Goal: Information Seeking & Learning: Learn about a topic

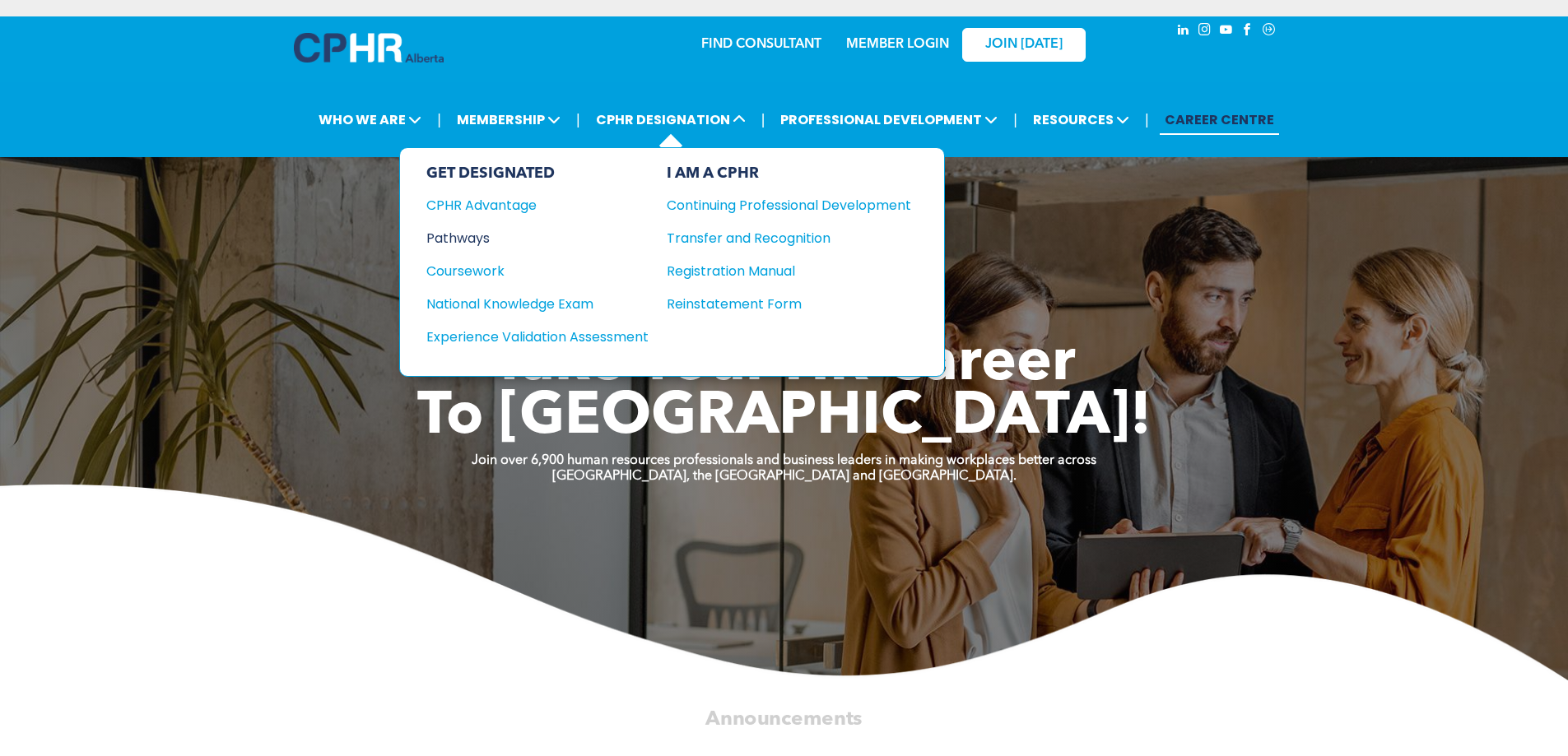
click at [460, 233] on div "Pathways" at bounding box center [526, 238] width 200 height 21
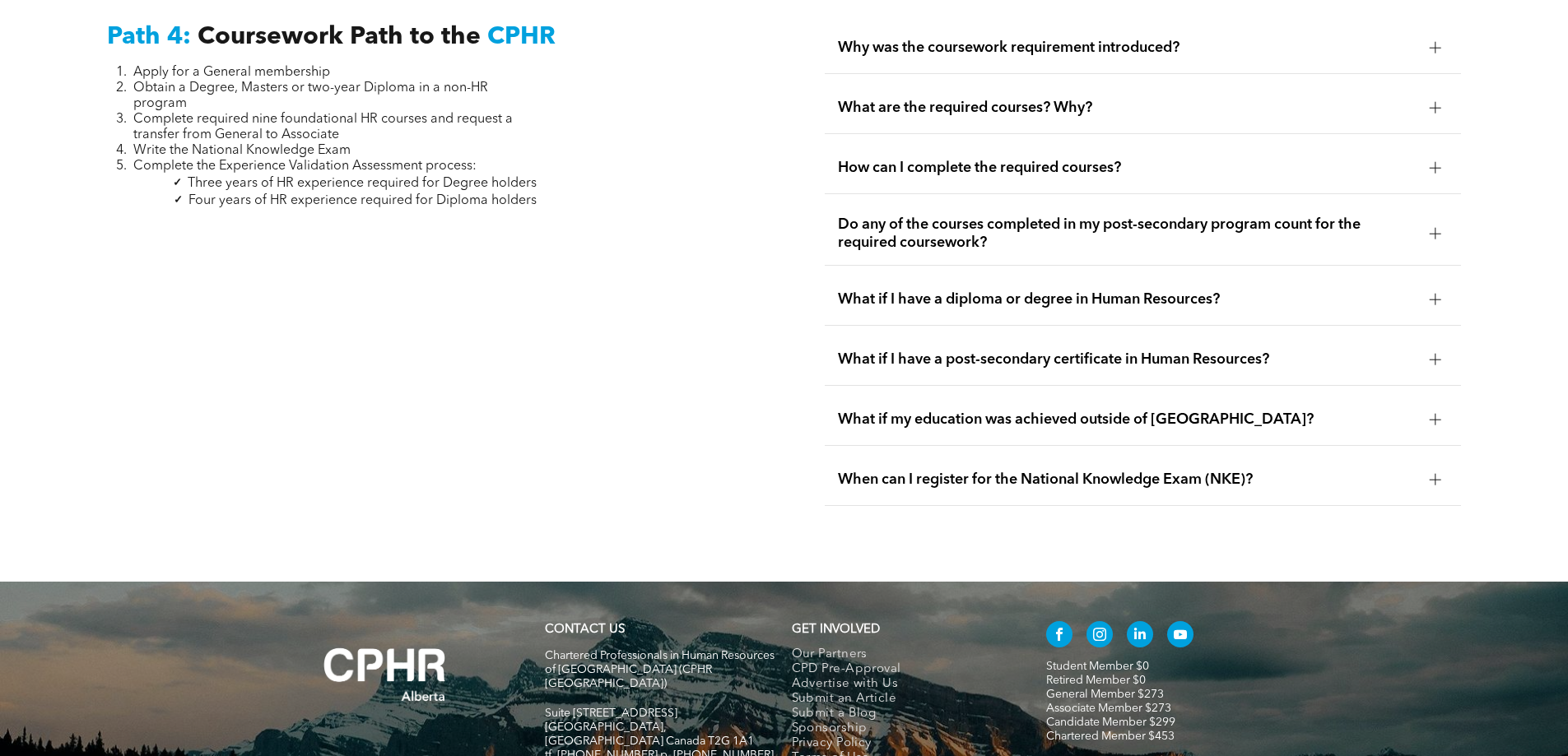
scroll to position [5083, 0]
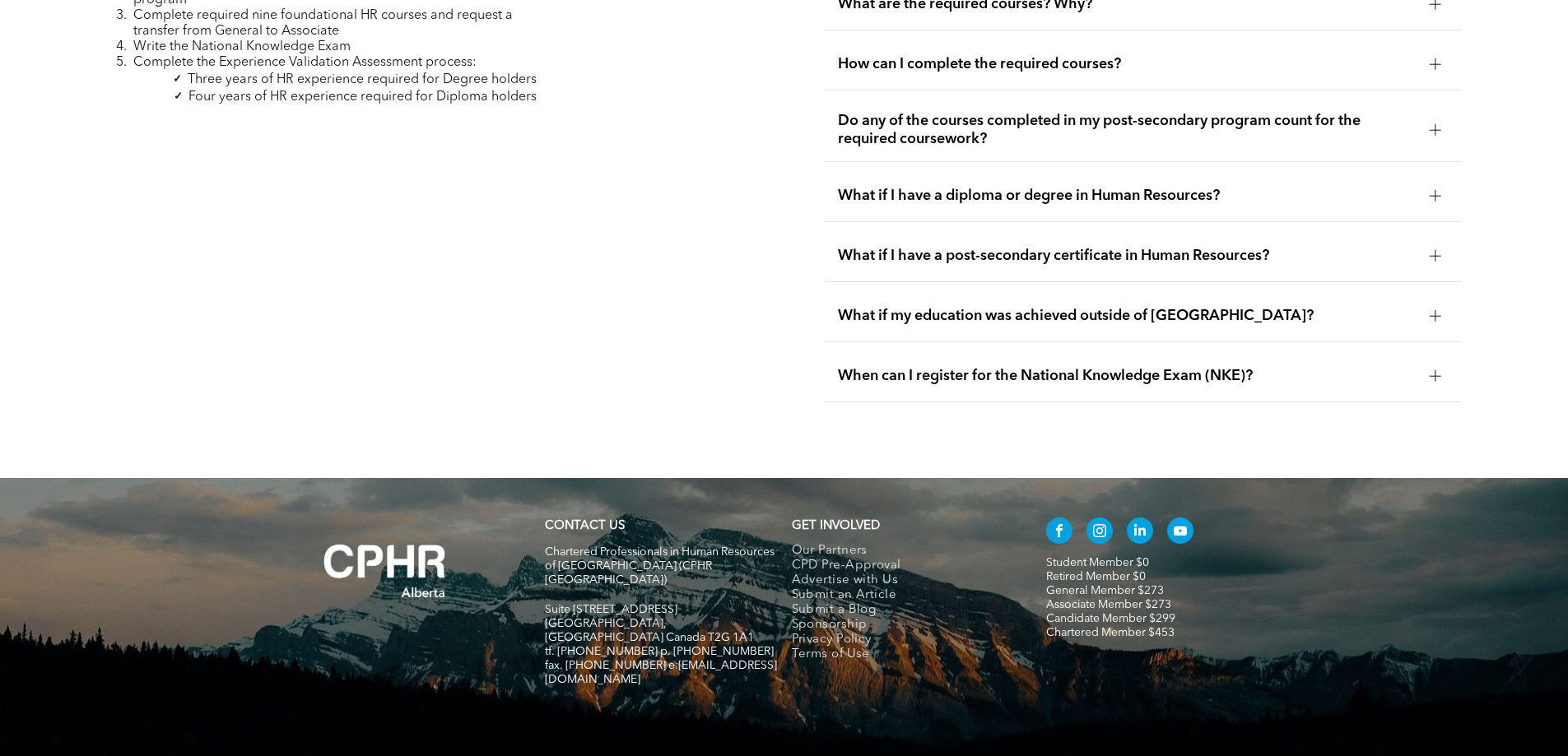
click at [1435, 315] on div at bounding box center [1436, 315] width 12 height 1
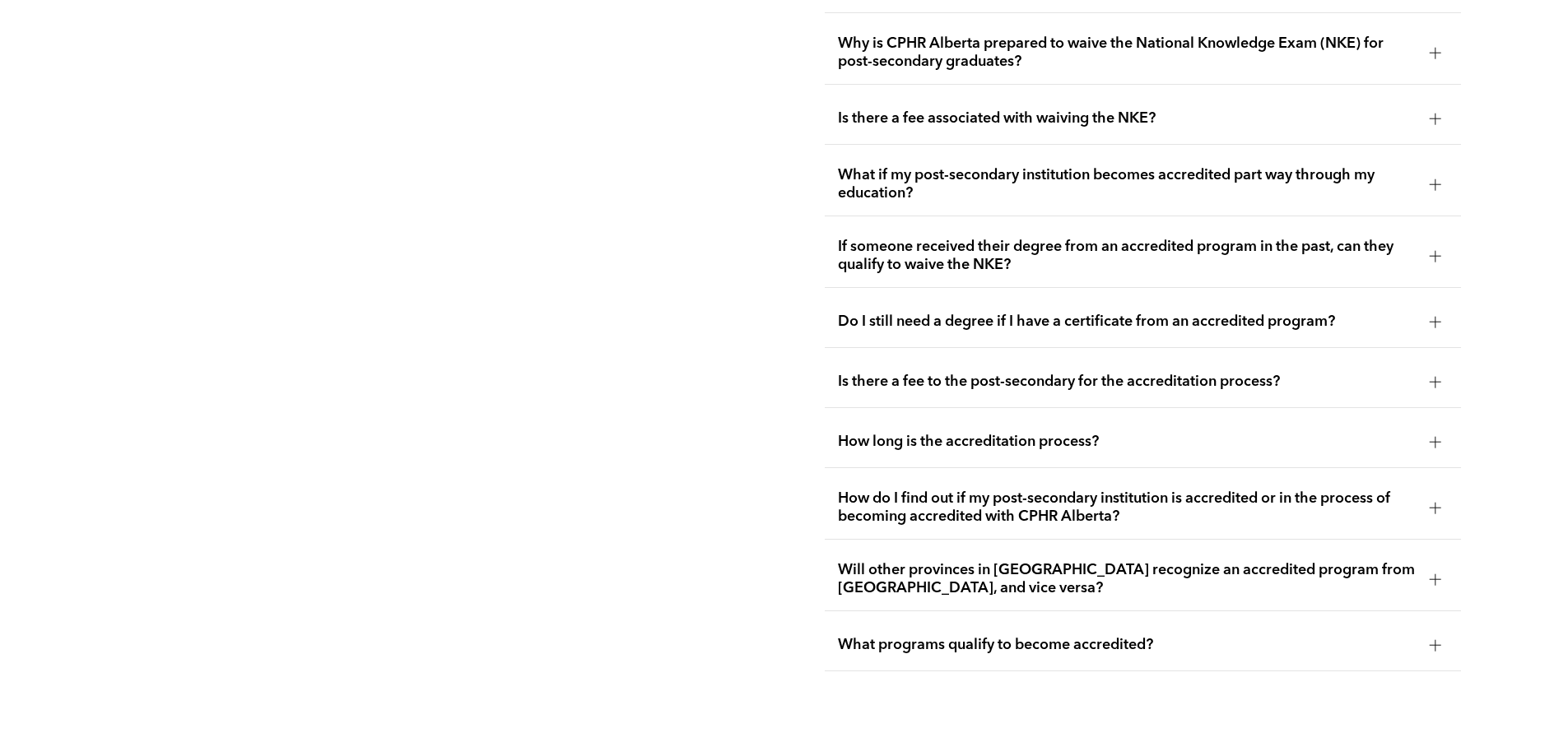
scroll to position [3248, 0]
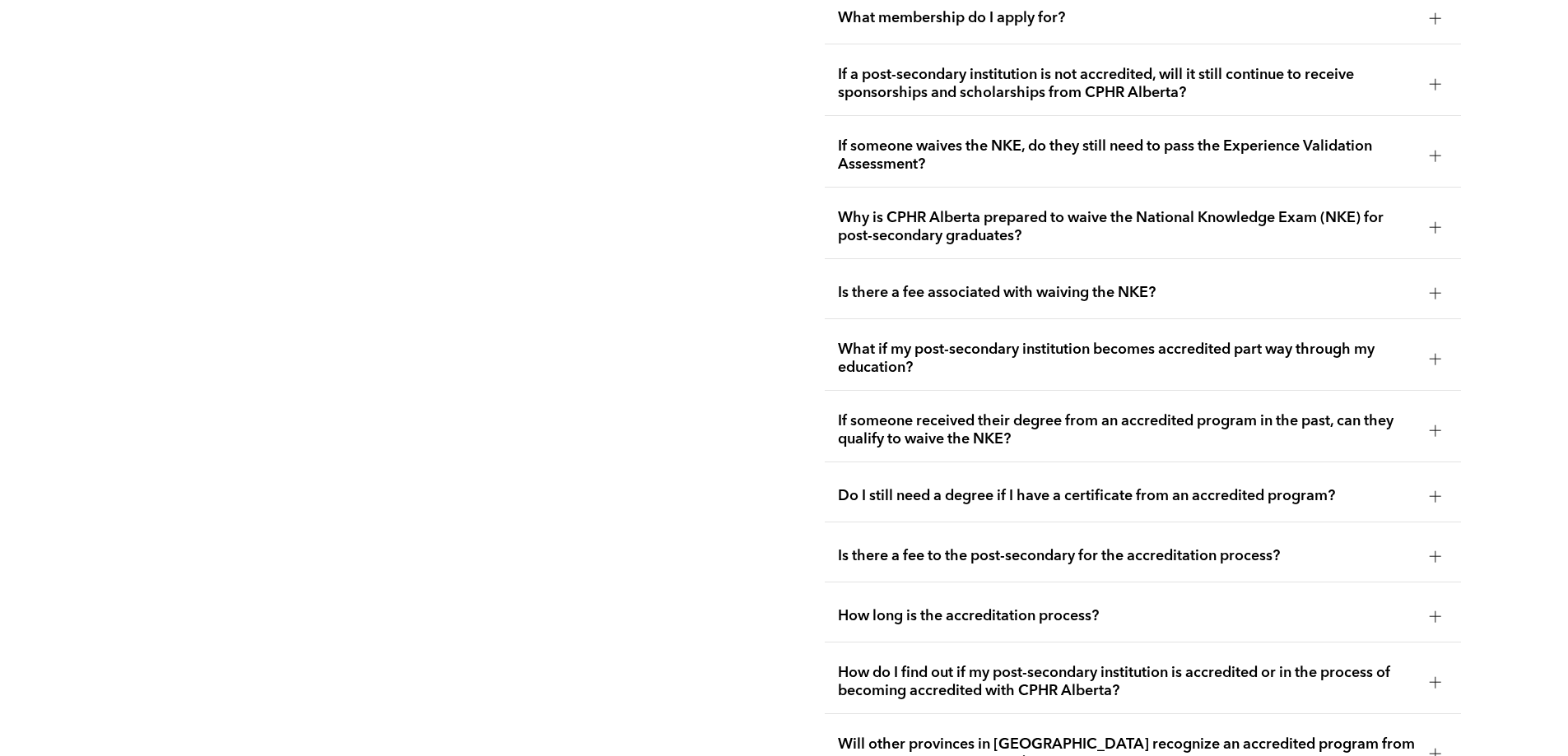
click at [1415, 487] on span "Do I still need a degree if I have a certificate from an accredited program?" at bounding box center [1127, 496] width 578 height 18
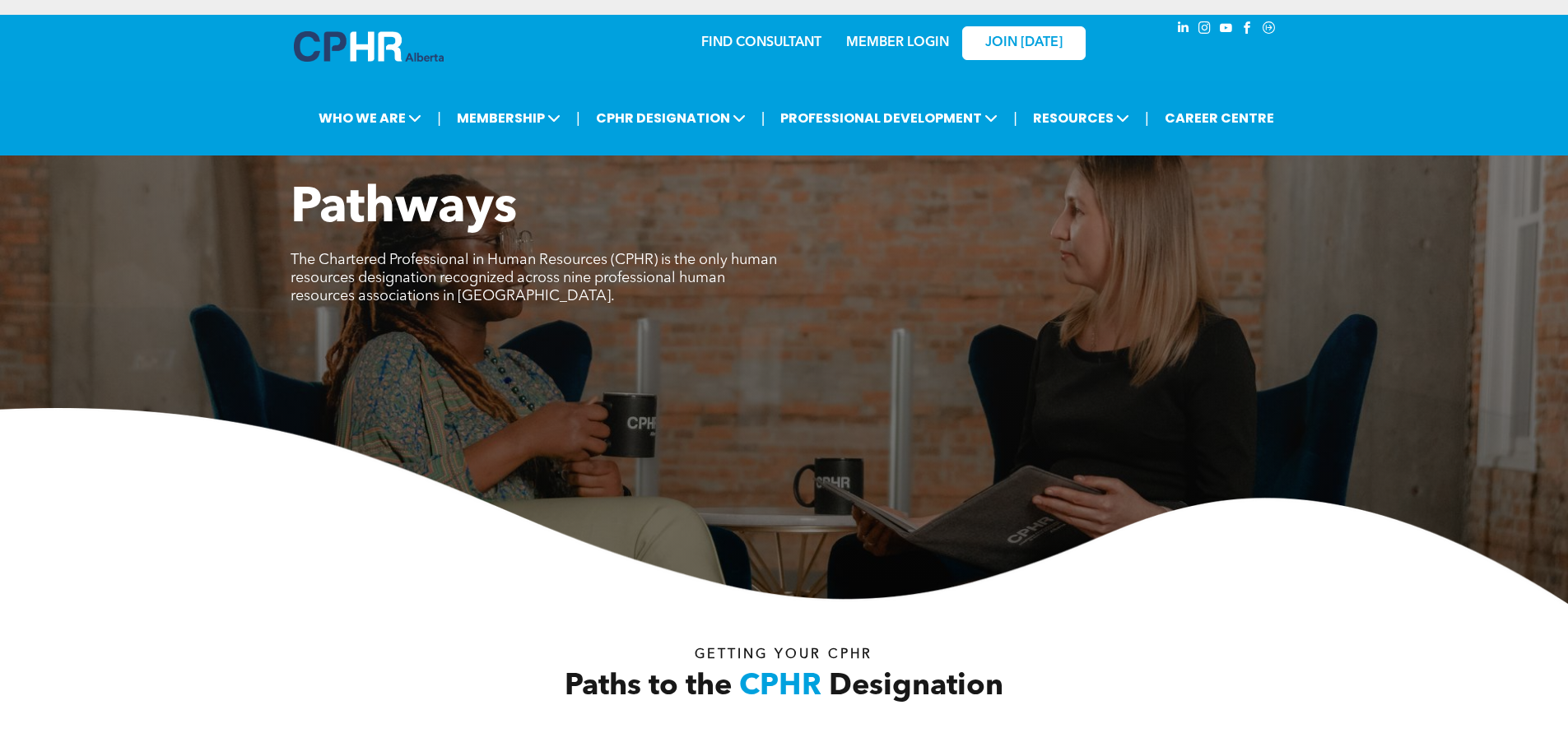
scroll to position [0, 0]
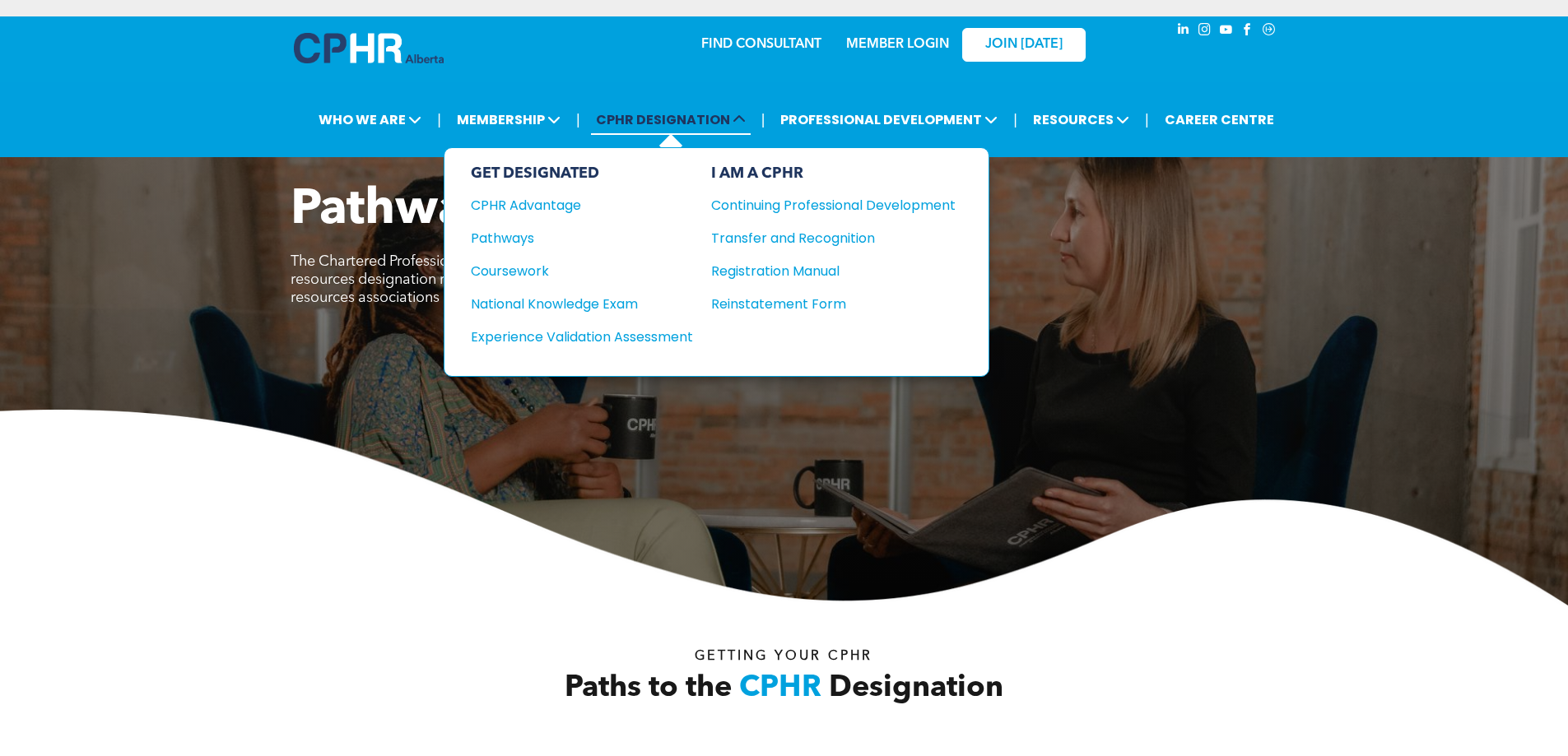
click at [693, 120] on span "CPHR DESIGNATION" at bounding box center [671, 120] width 160 height 31
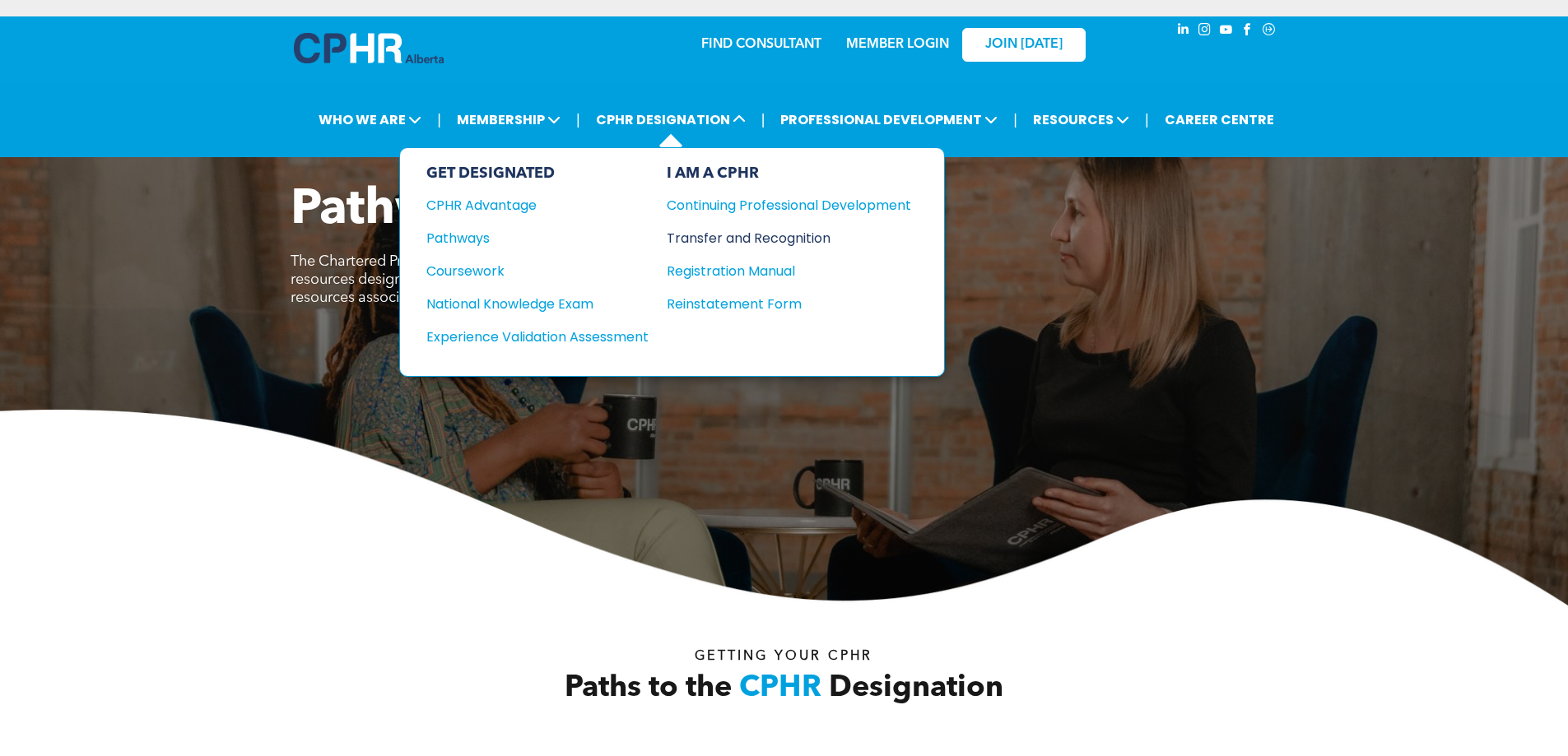
click at [823, 237] on div "Transfer and Recognition" at bounding box center [777, 238] width 219 height 21
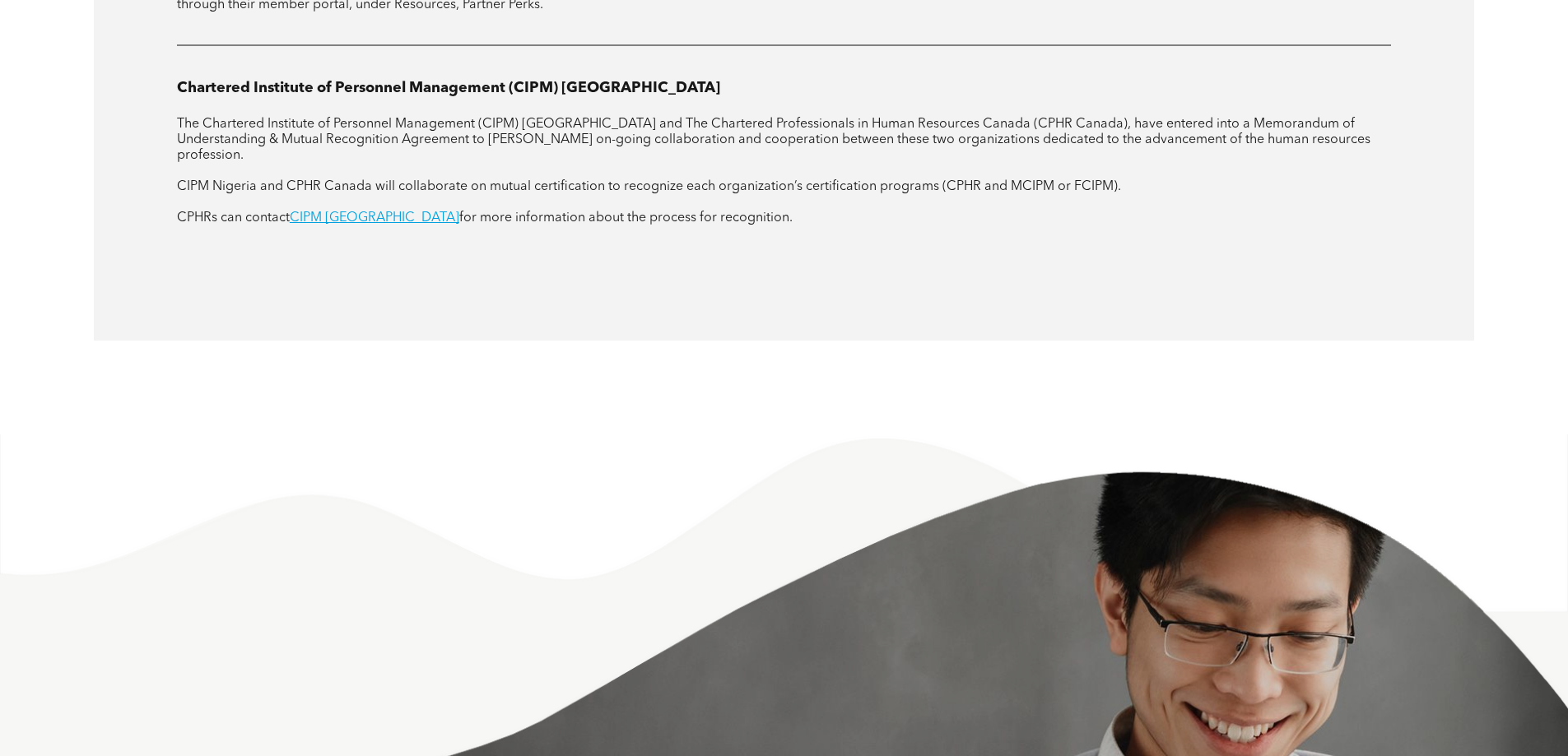
scroll to position [1950, 0]
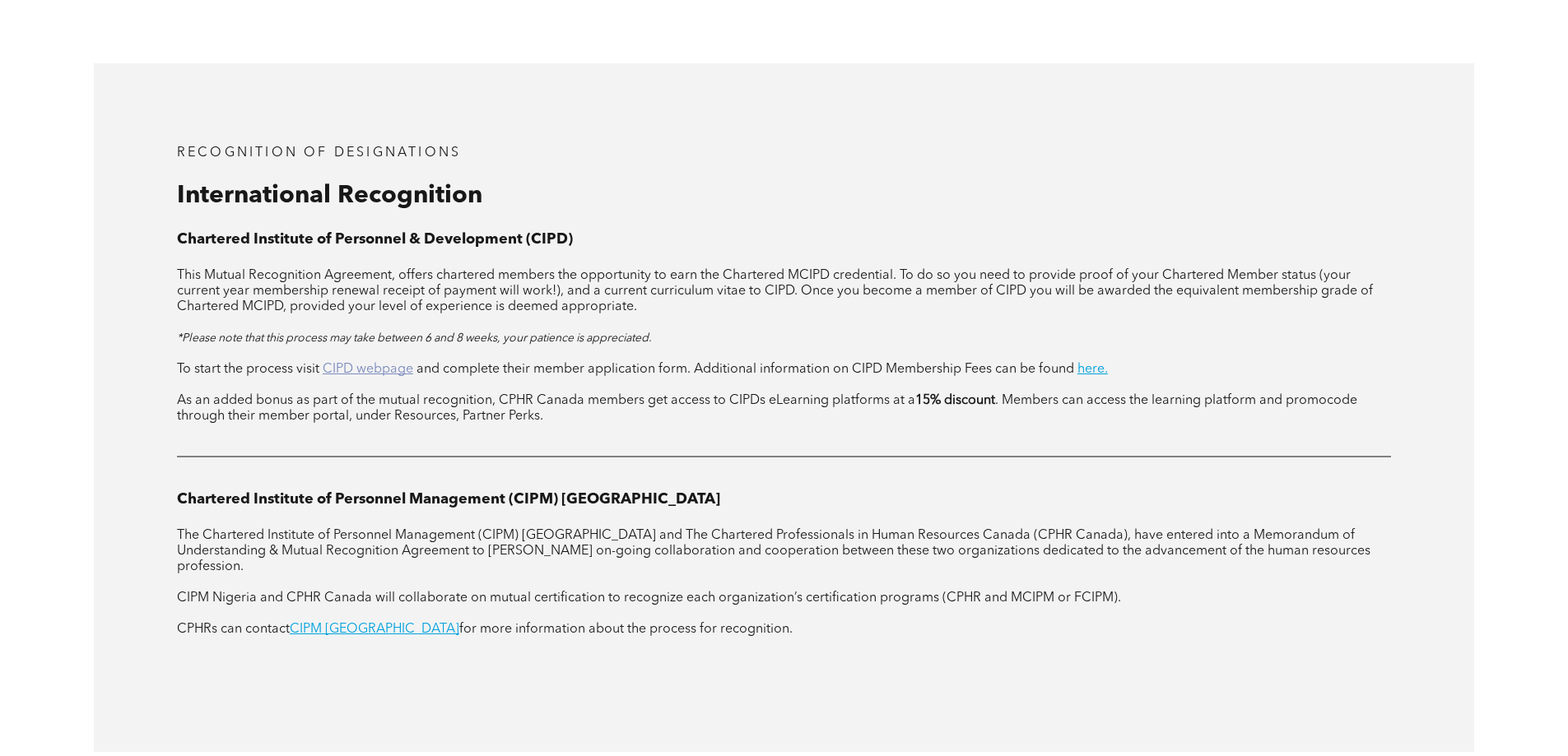
click at [375, 363] on link "CIPD webpage" at bounding box center [368, 369] width 91 height 13
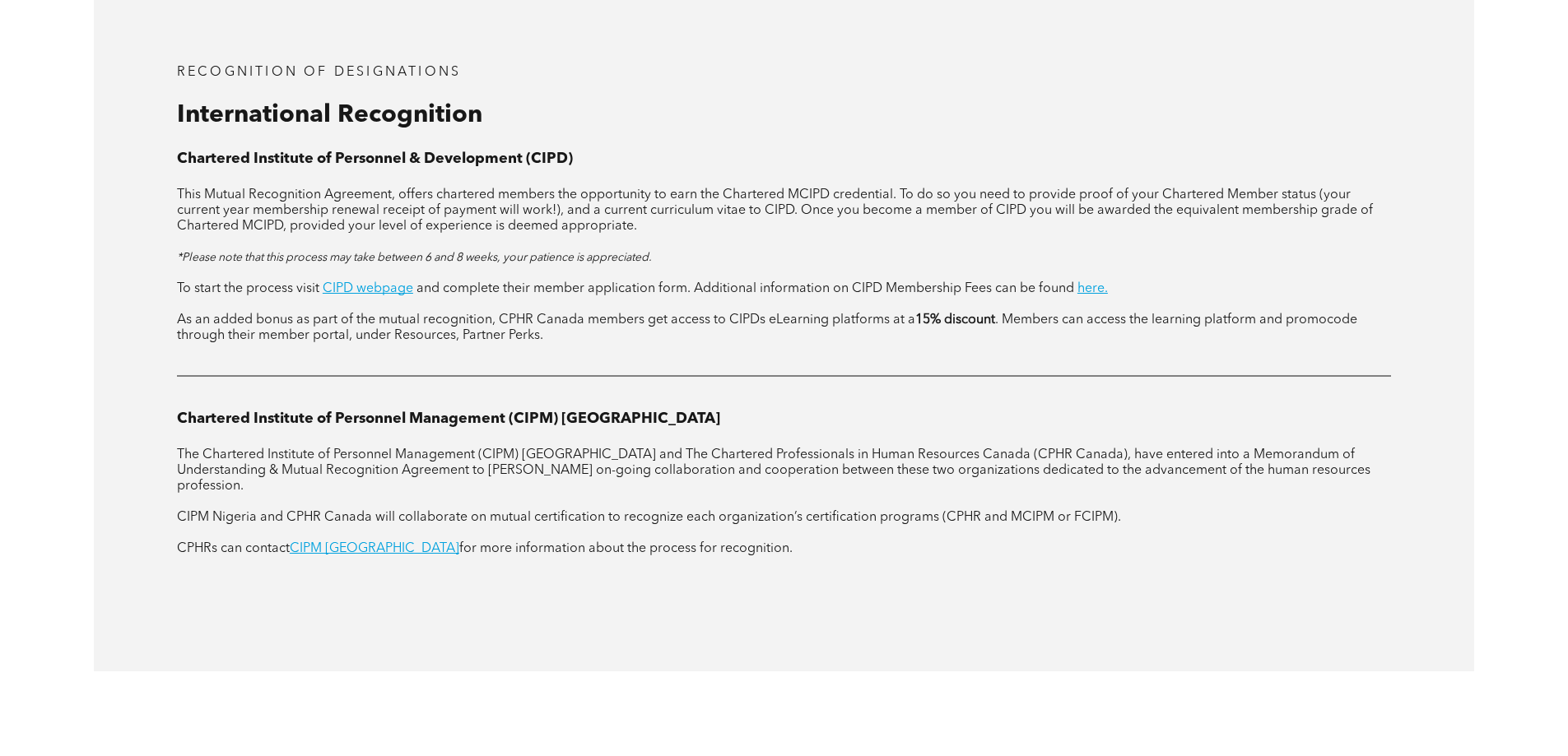
scroll to position [2058, 0]
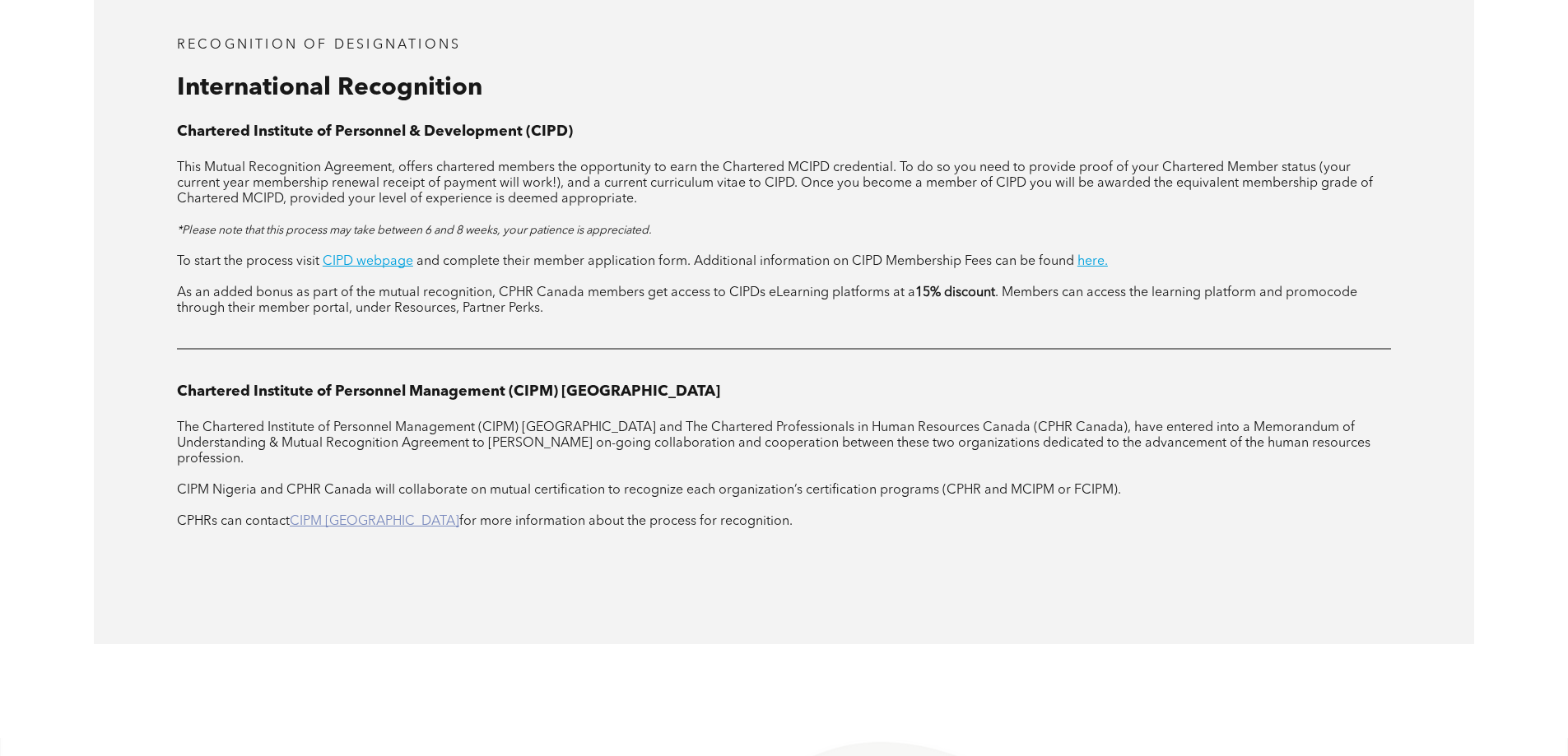
click at [344, 515] on link "CIPM [GEOGRAPHIC_DATA]" at bounding box center [375, 521] width 170 height 13
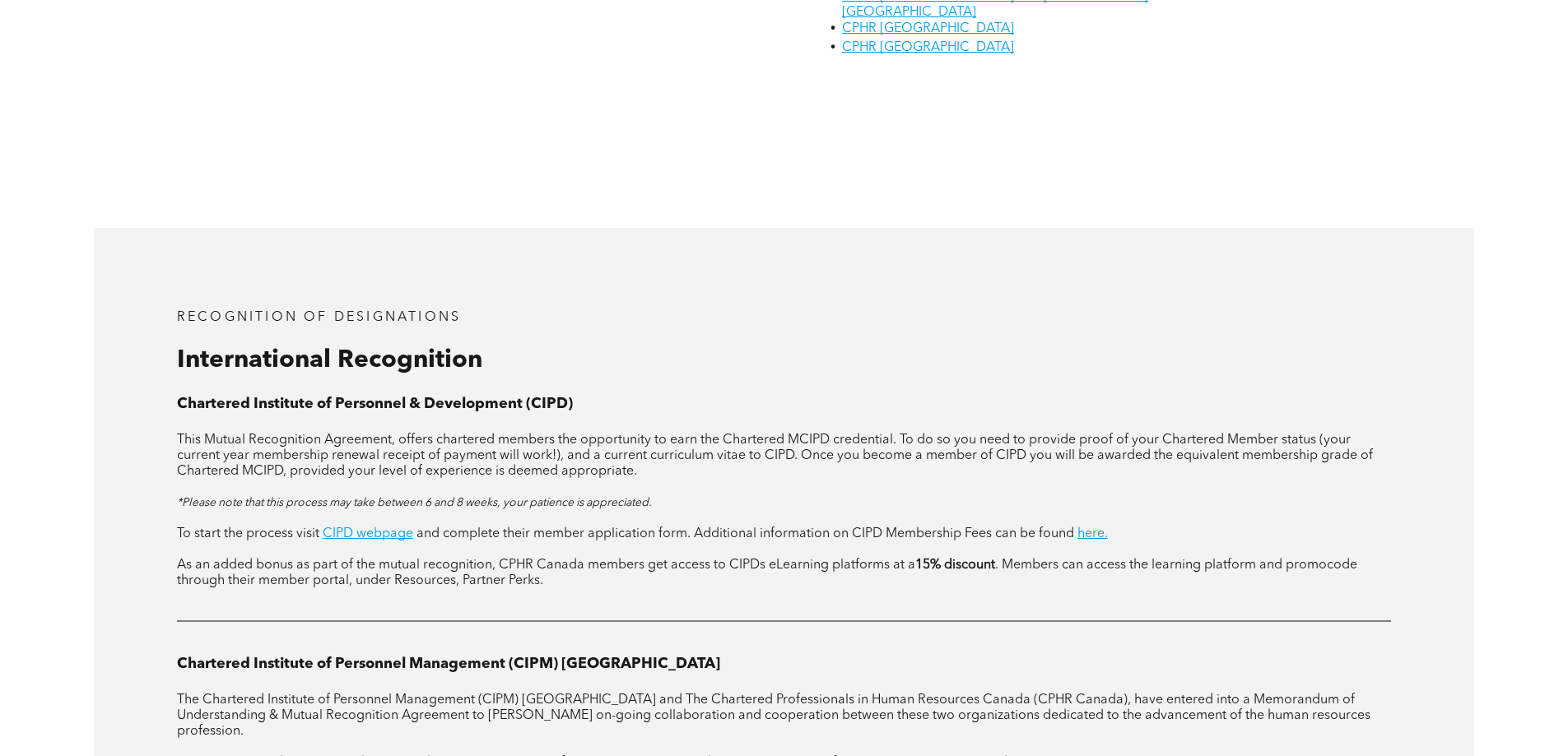
scroll to position [1209, 0]
